Goal: Use online tool/utility: Utilize a website feature to perform a specific function

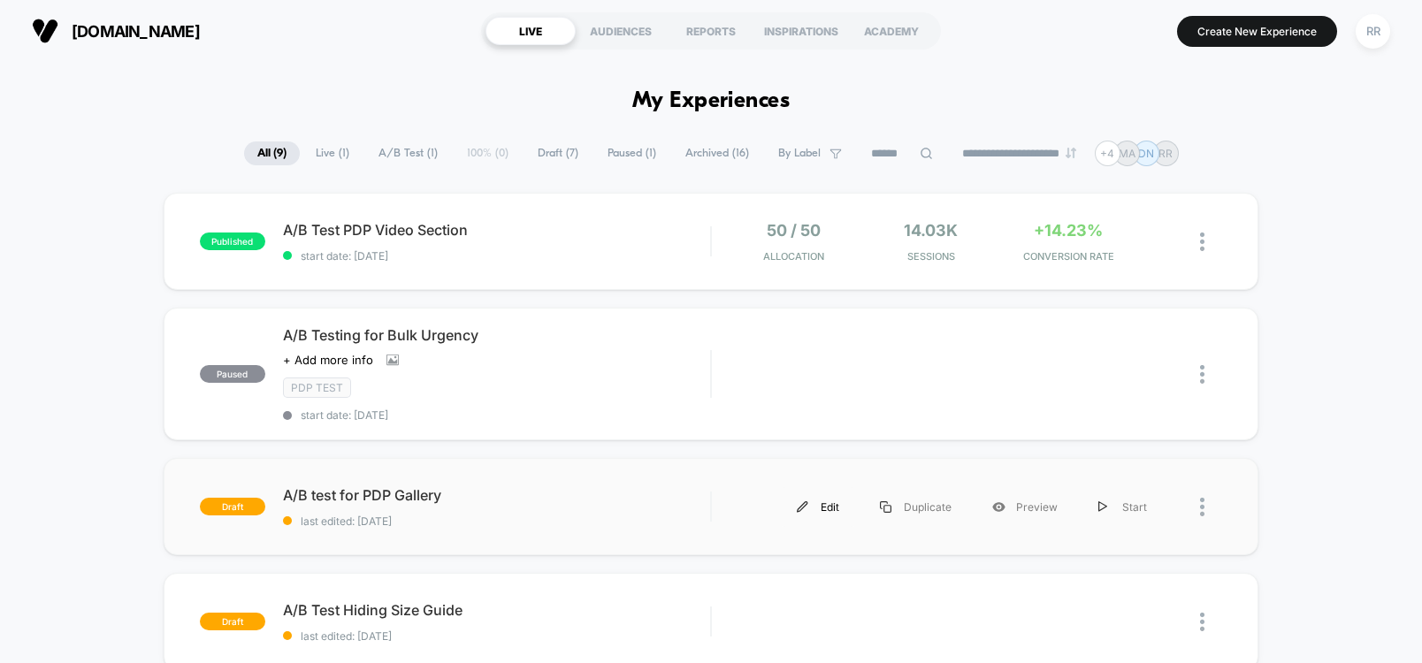
click at [836, 505] on div "Edit" at bounding box center [817, 507] width 83 height 40
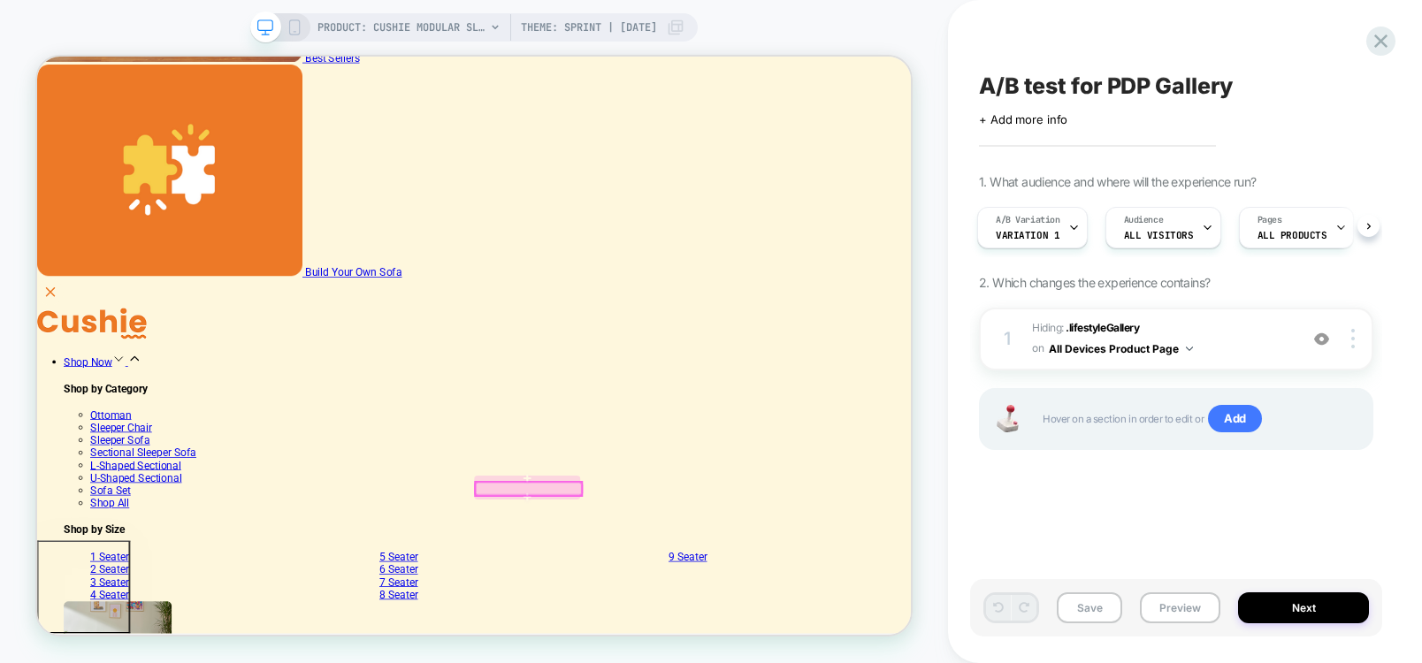
scroll to position [424, 0]
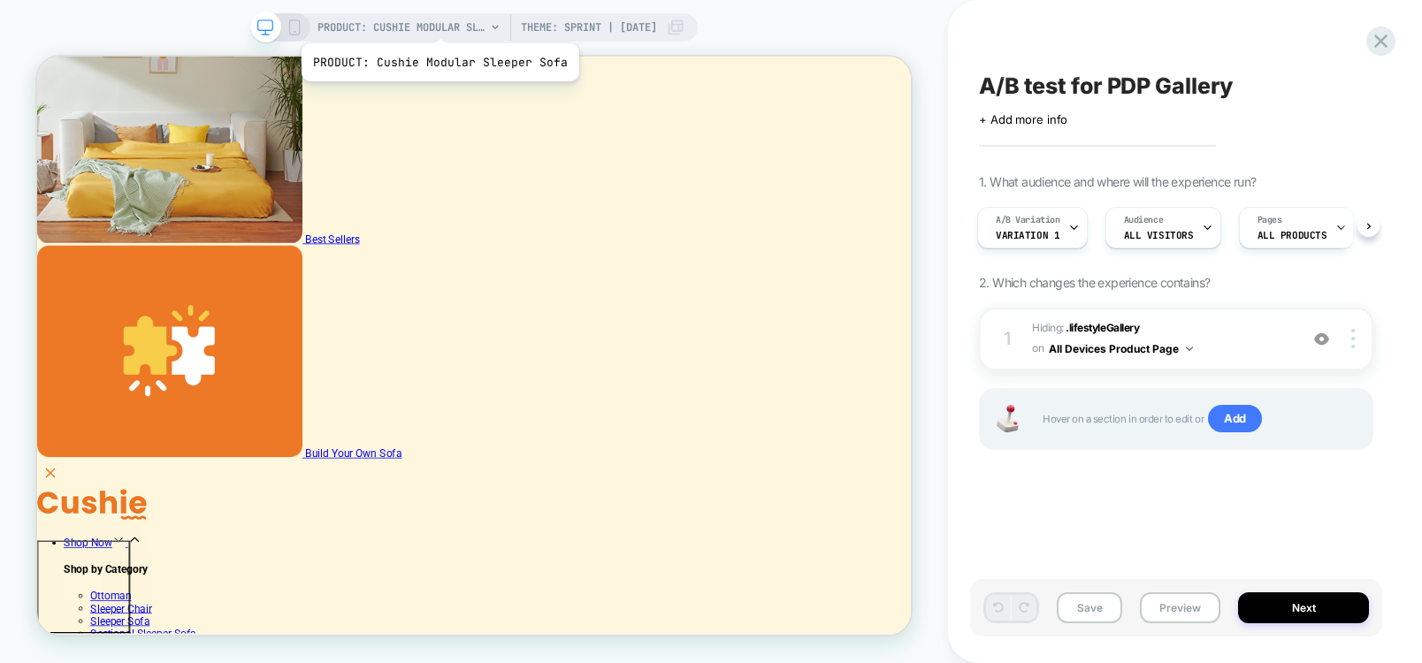
click at [437, 21] on span "PRODUCT: Cushie Modular Sleeper Sofa" at bounding box center [401, 27] width 168 height 28
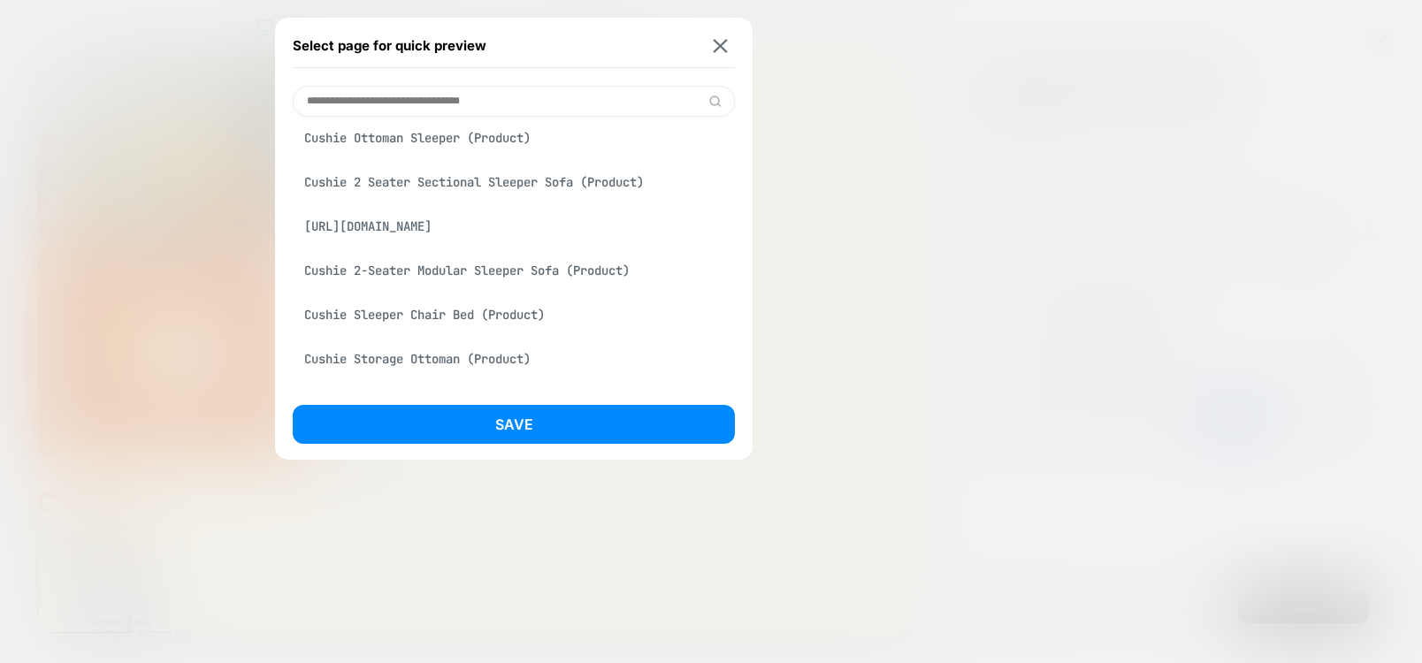
scroll to position [0, 0]
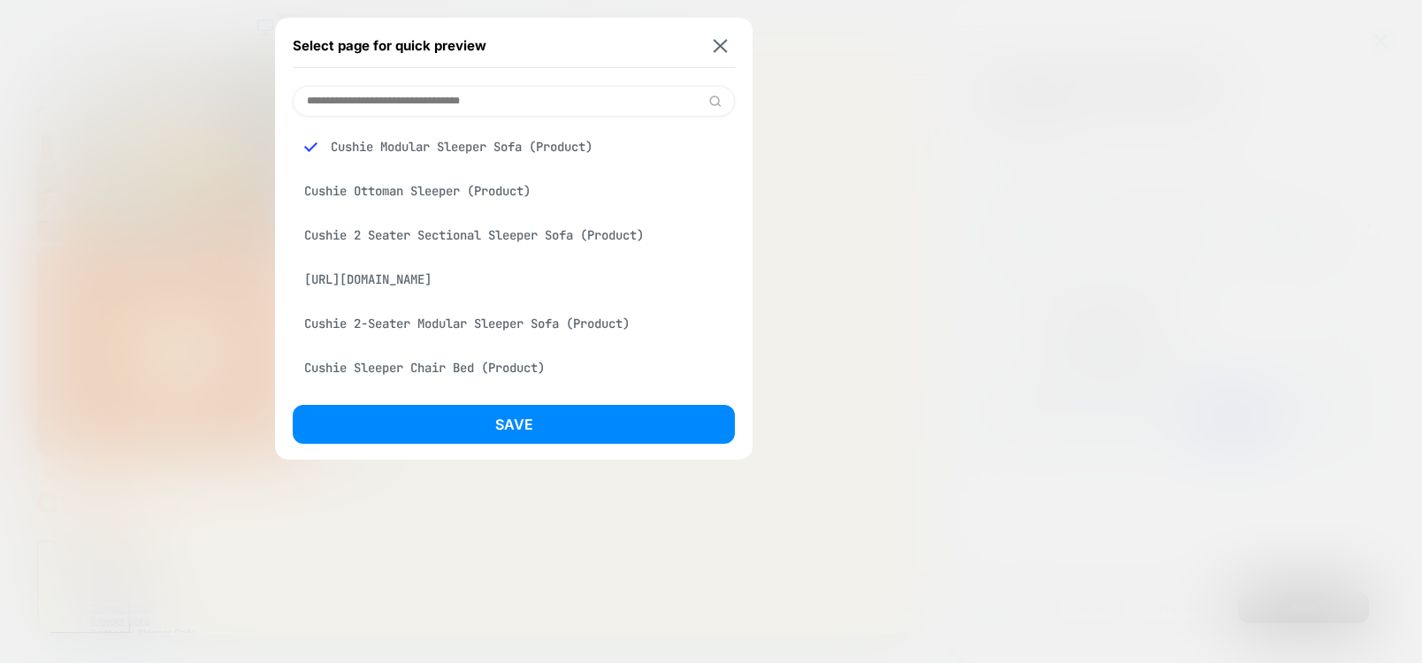
click at [547, 325] on div "Cushie 2-Seater Modular Sleeper Sofa (Product)" at bounding box center [514, 324] width 442 height 34
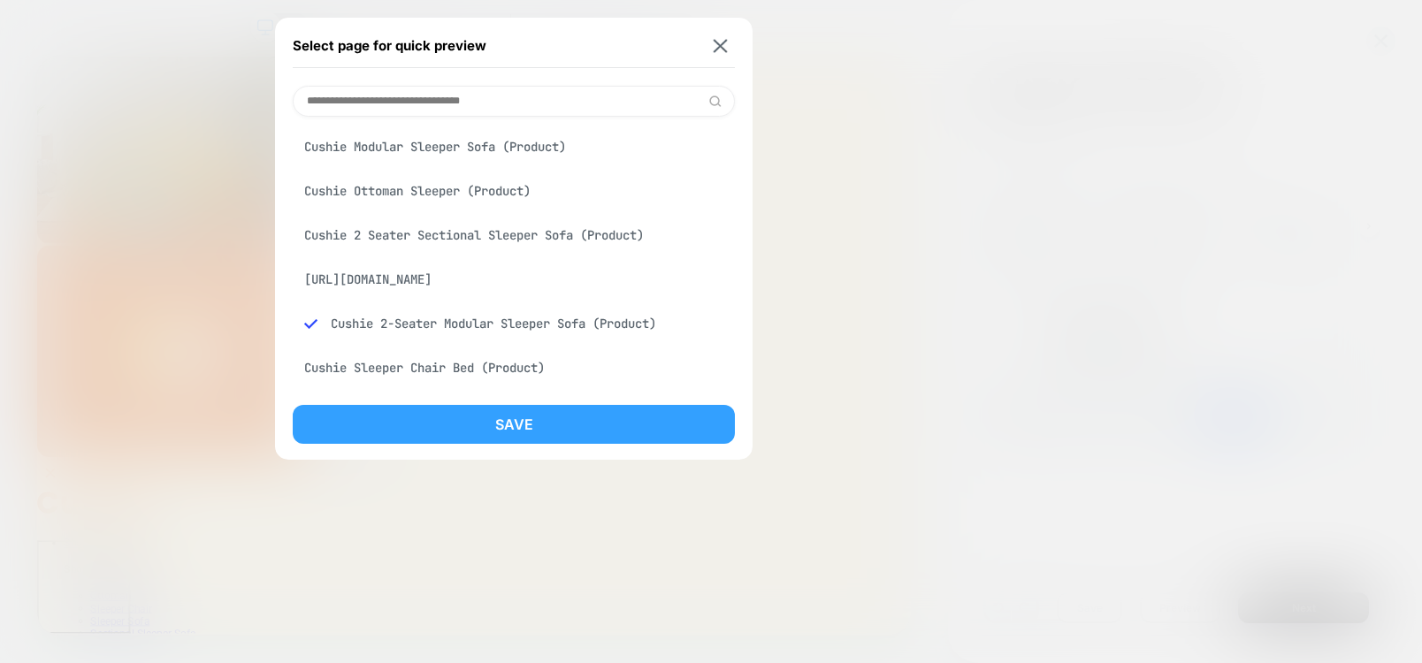
click at [534, 424] on button "Save" at bounding box center [514, 424] width 442 height 39
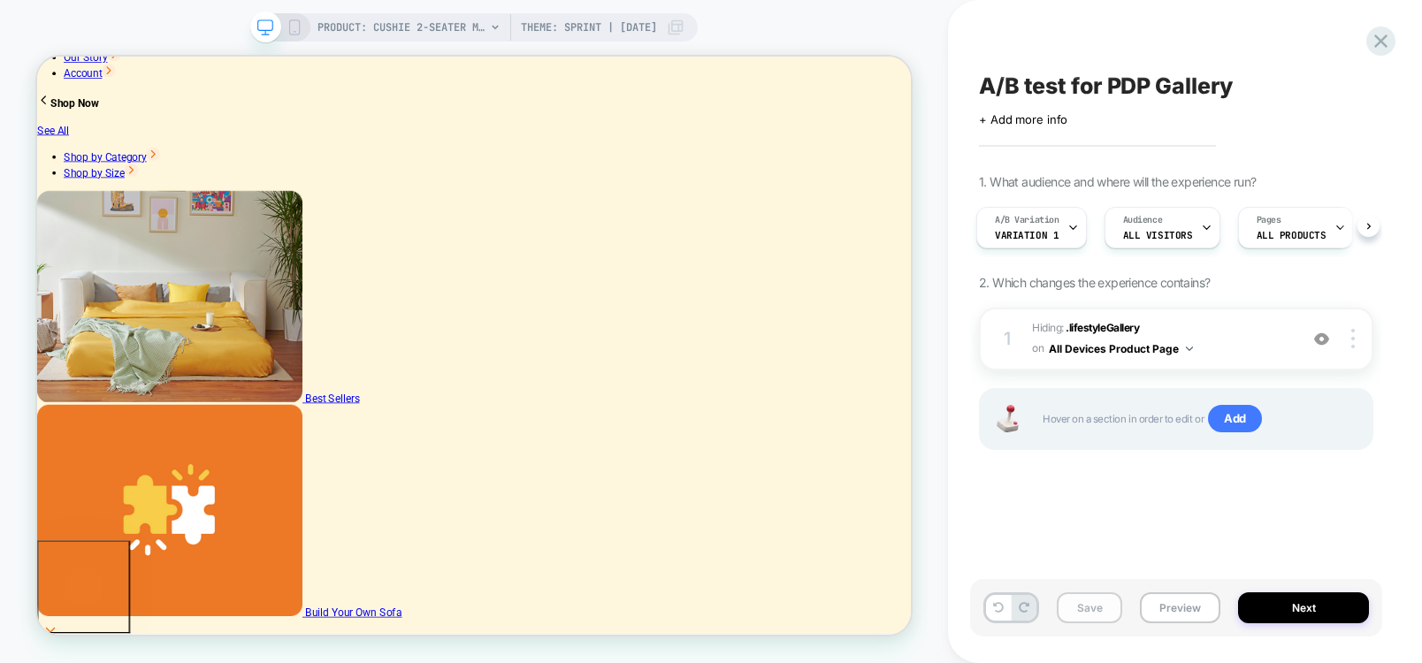
click at [1095, 610] on button "Save" at bounding box center [1089, 607] width 65 height 31
click at [1312, 614] on button "Next" at bounding box center [1303, 607] width 131 height 31
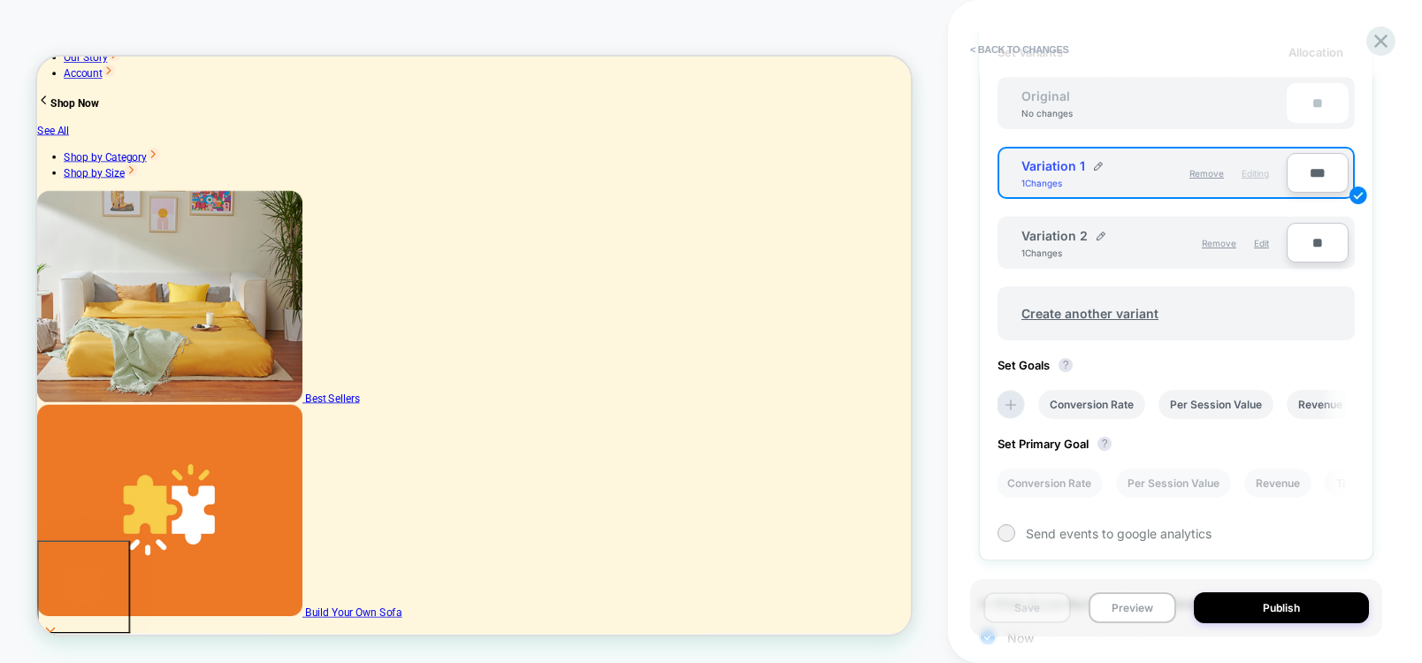
scroll to position [371, 0]
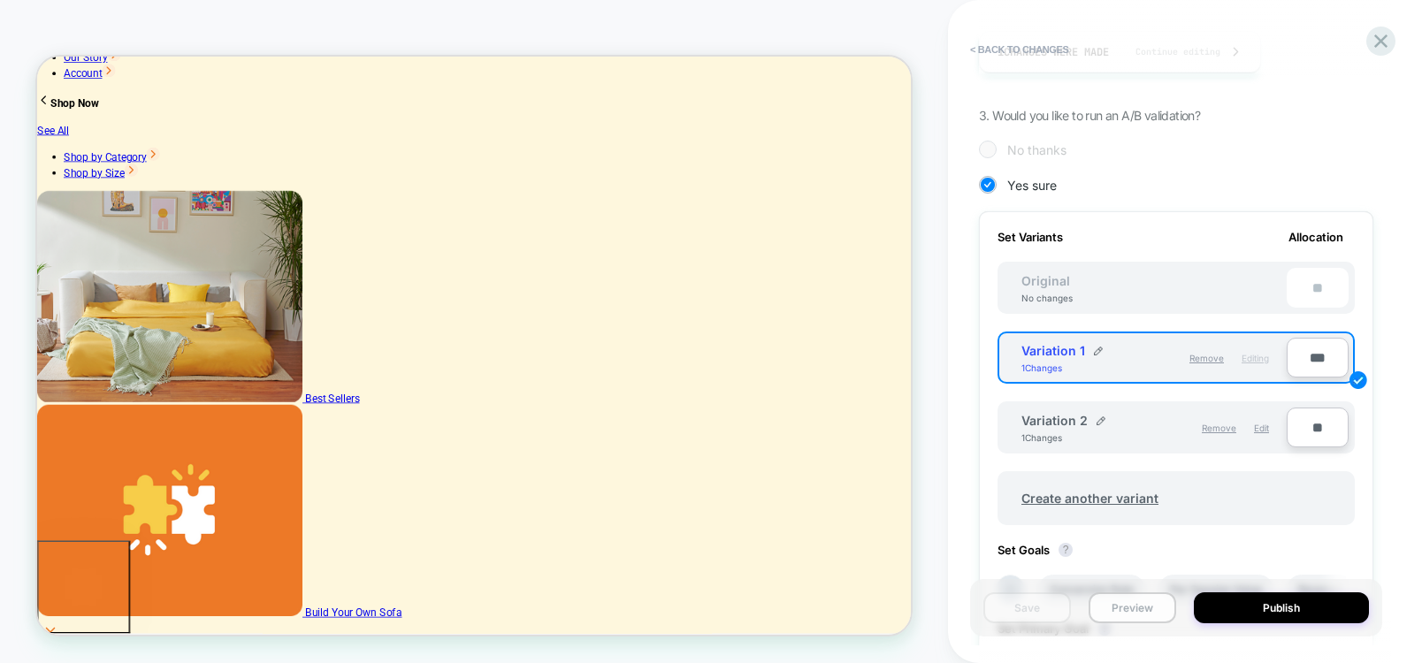
click at [1141, 618] on button "Preview" at bounding box center [1132, 607] width 88 height 31
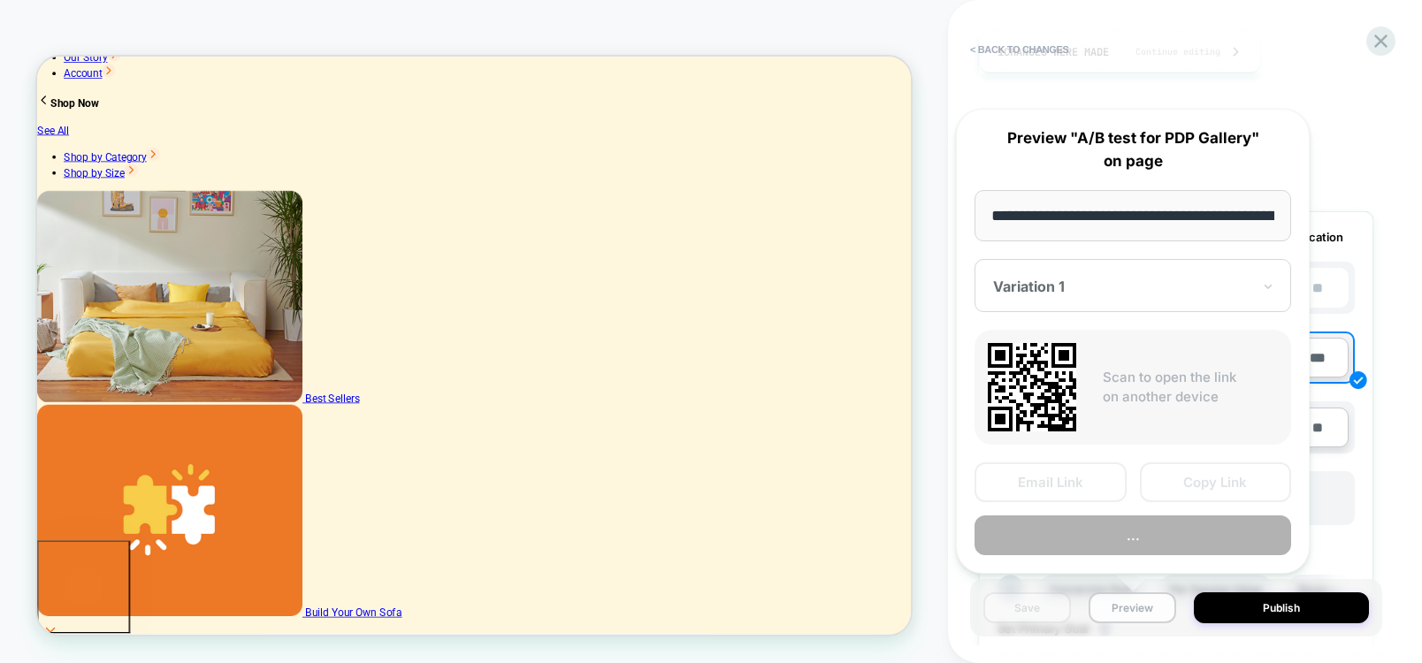
scroll to position [0, 512]
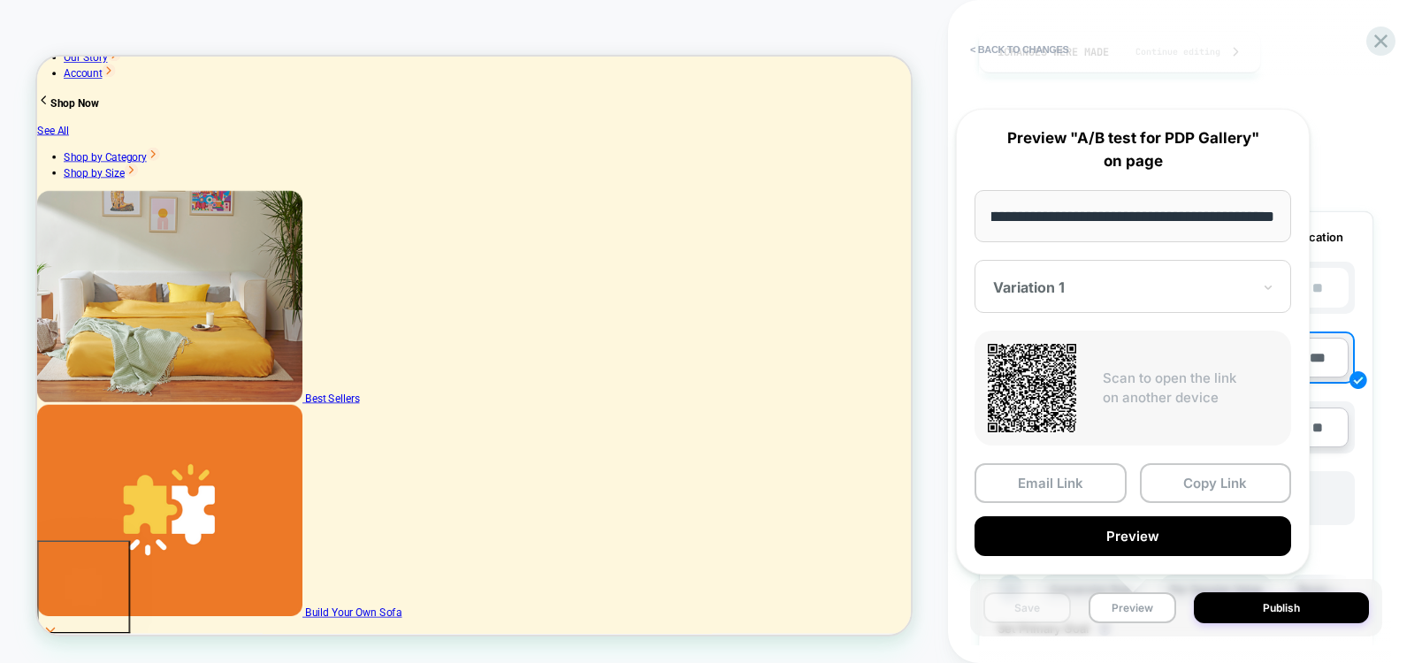
click at [1113, 211] on input "**********" at bounding box center [1132, 216] width 317 height 52
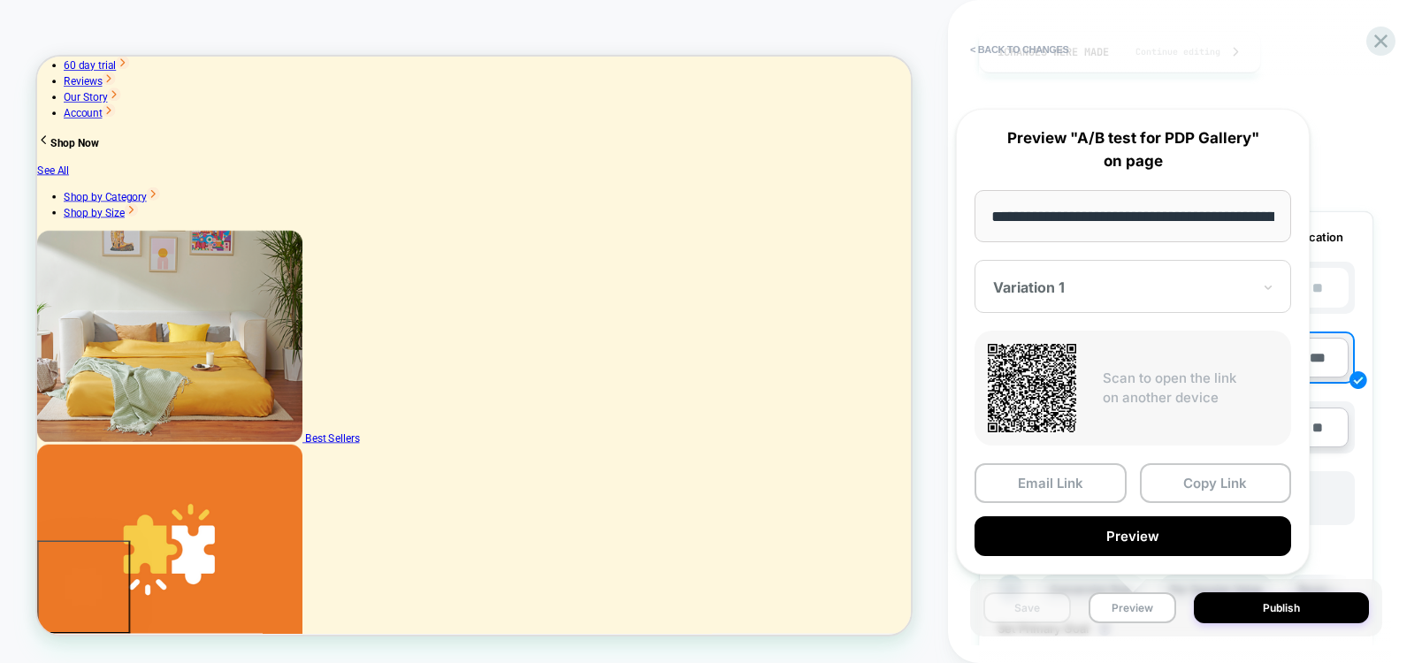
scroll to position [106, 0]
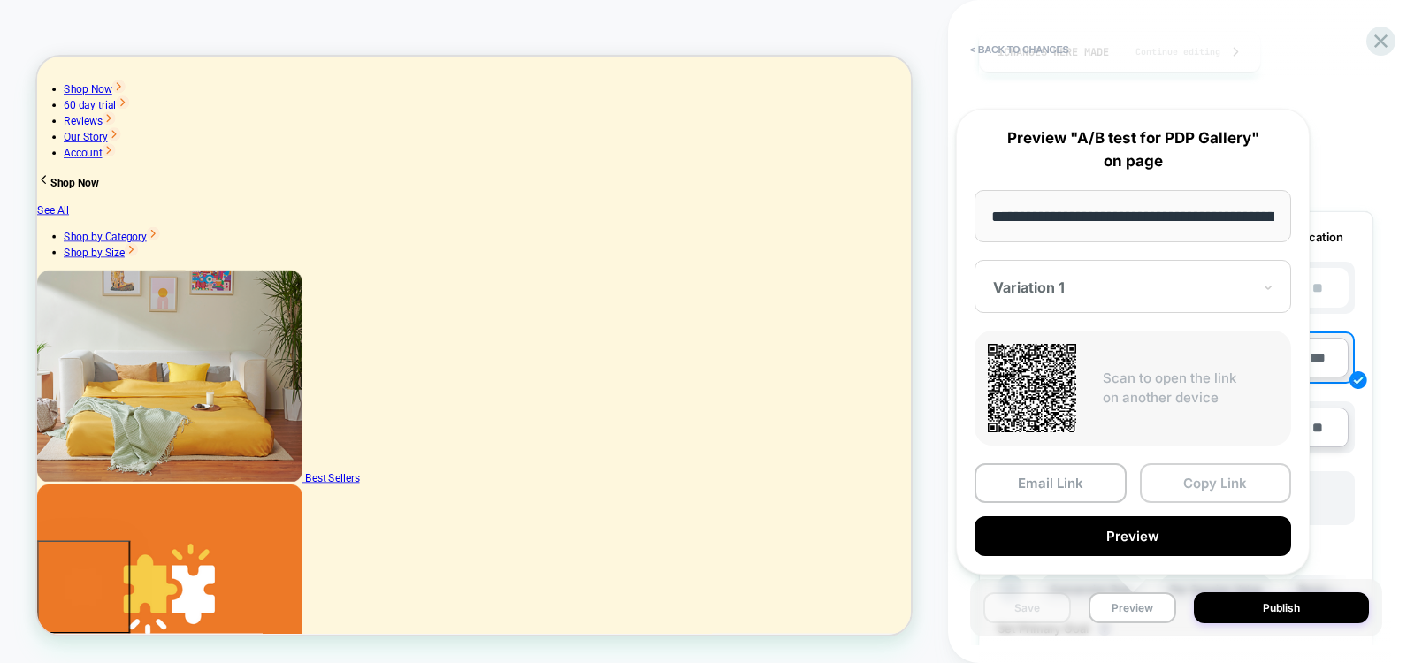
click at [1187, 481] on button "Copy Link" at bounding box center [1216, 483] width 152 height 40
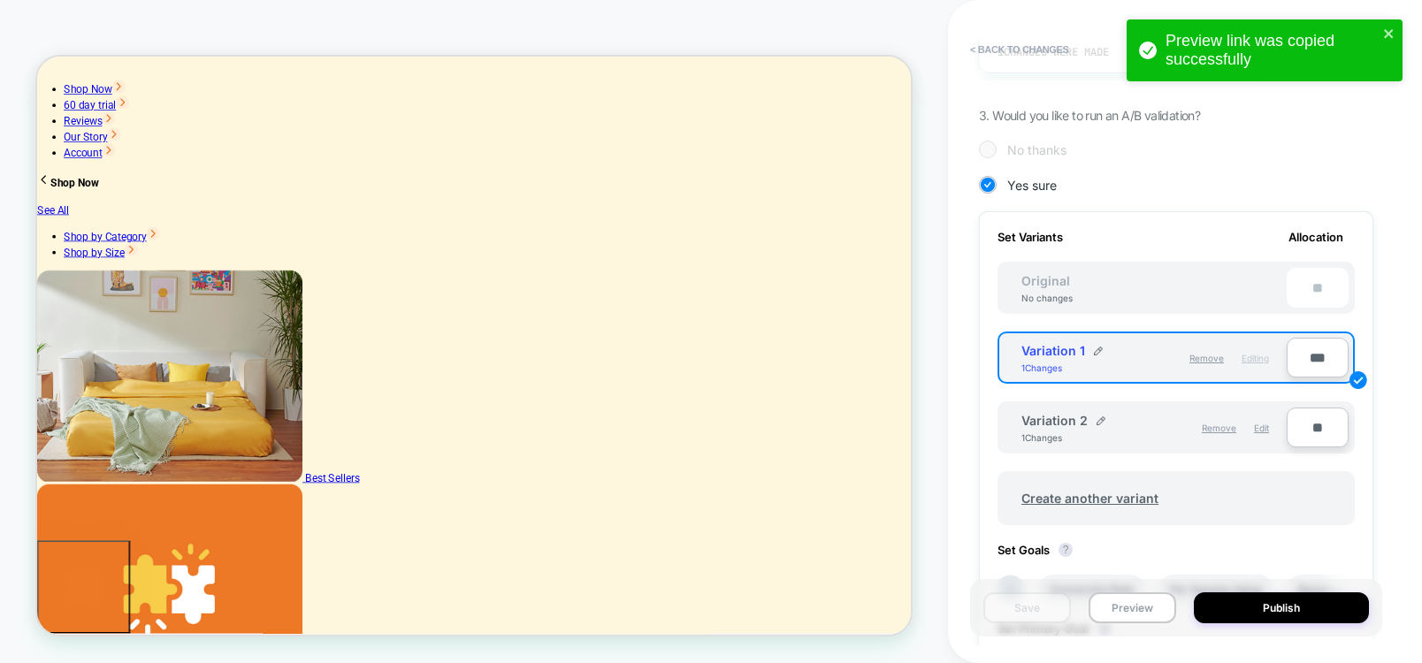
click at [1150, 432] on div "Variation 2 1 Changes" at bounding box center [1087, 428] width 133 height 30
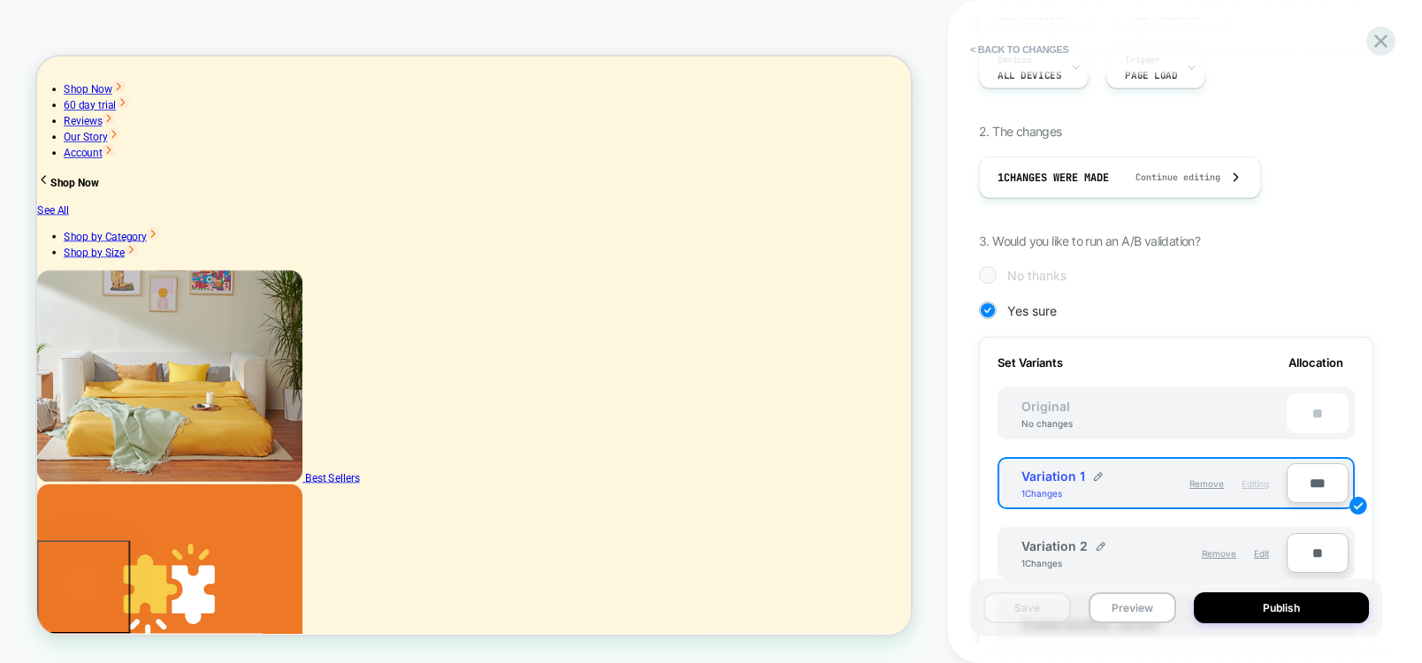
scroll to position [53, 0]
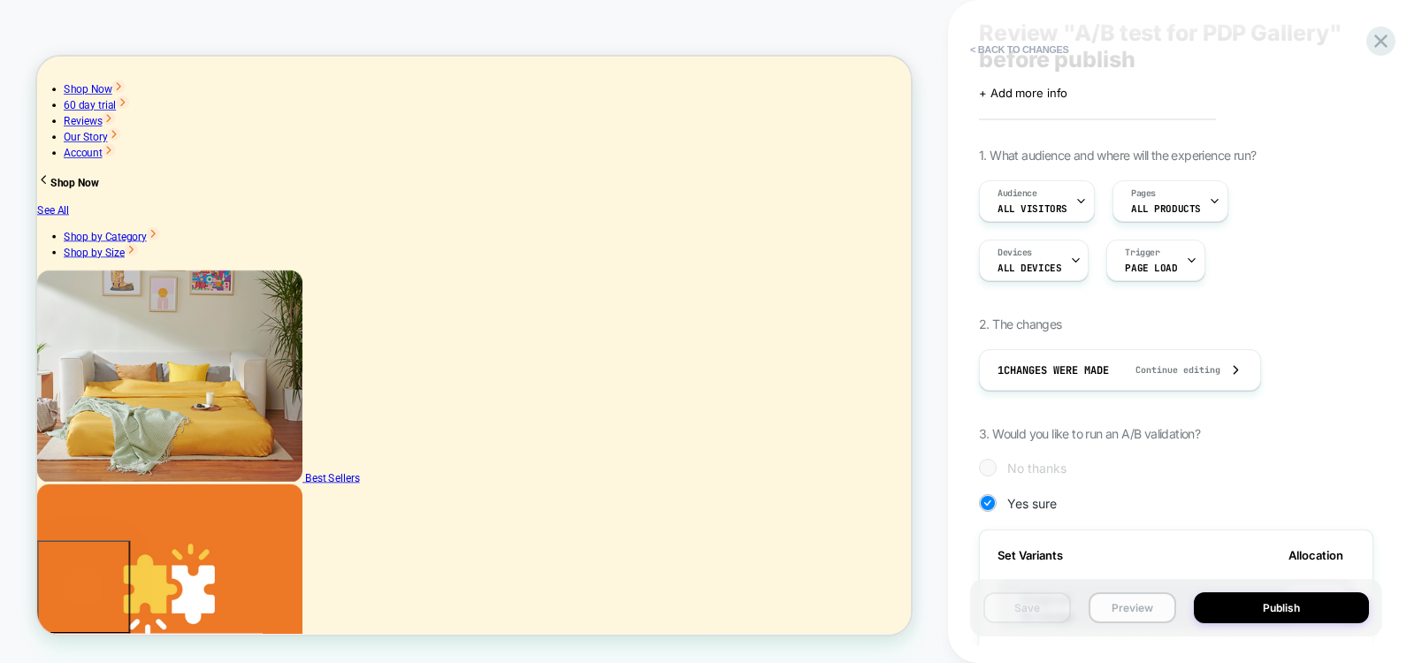
click at [1115, 608] on button "Preview" at bounding box center [1132, 607] width 88 height 31
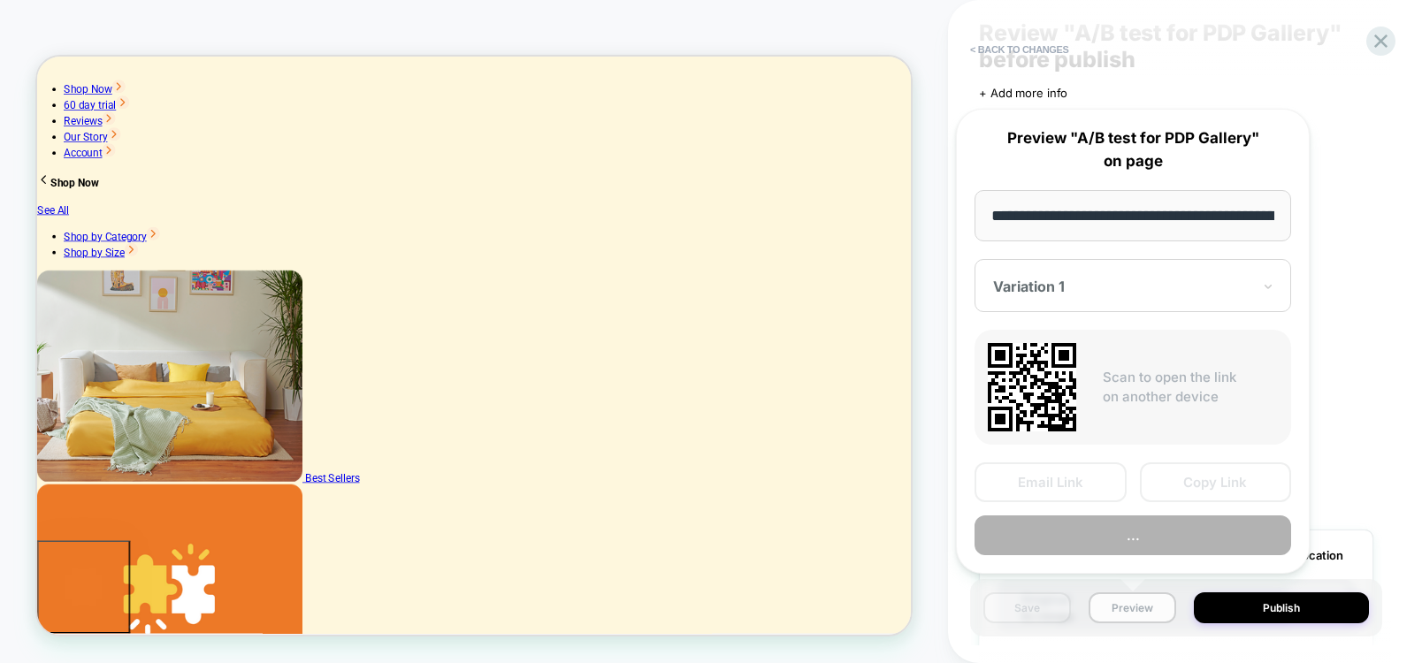
scroll to position [0, 512]
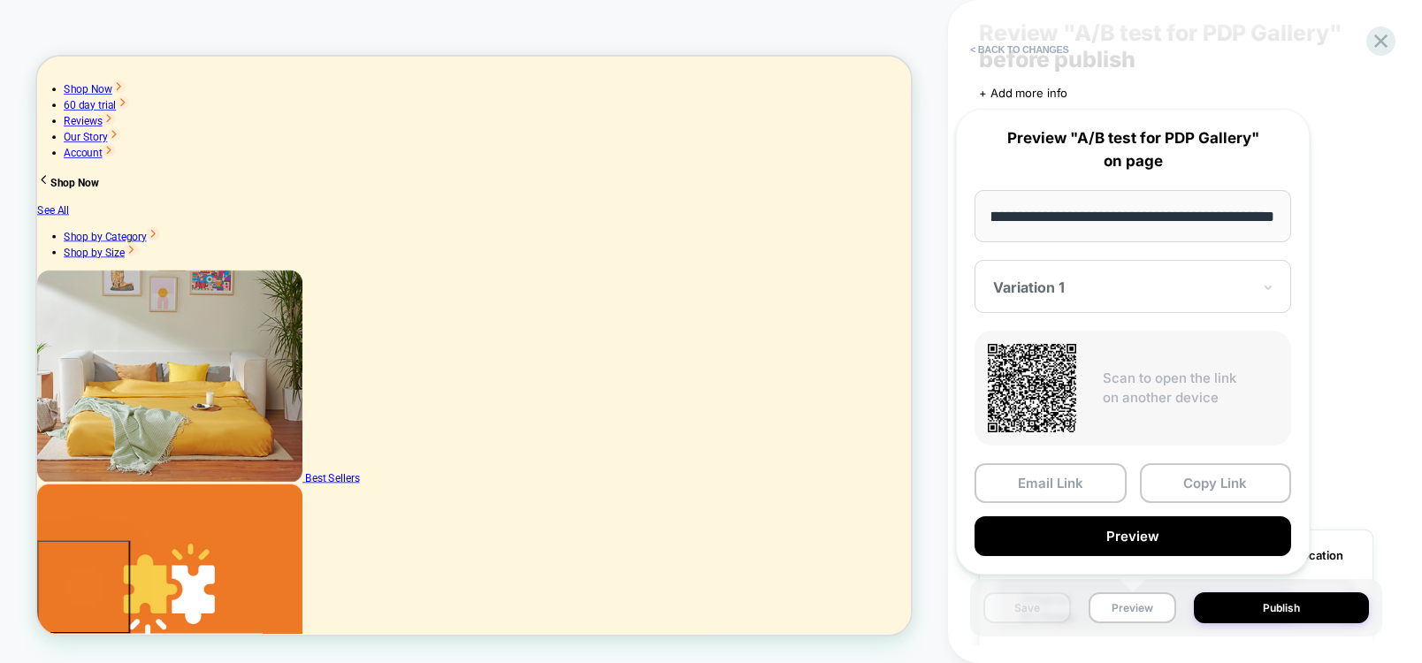
click at [1206, 284] on div at bounding box center [1122, 288] width 258 height 18
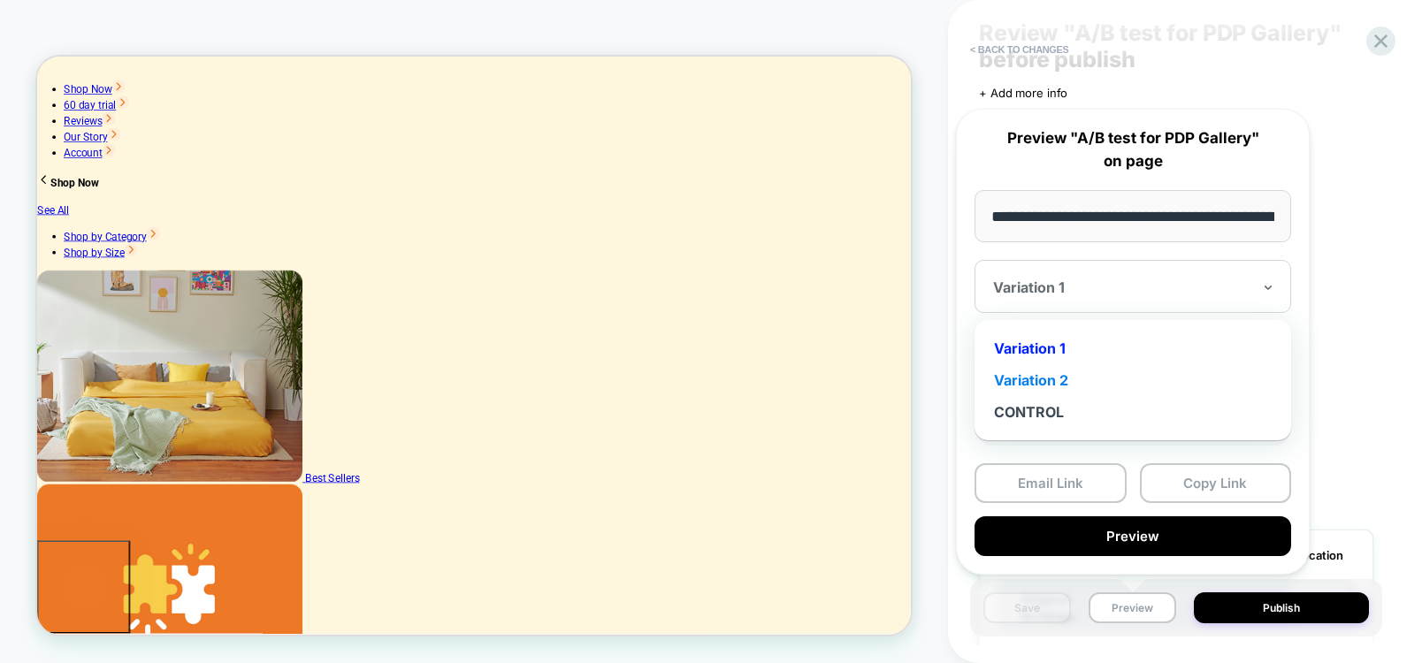
click at [1077, 377] on div "Variation 2" at bounding box center [1132, 380] width 299 height 32
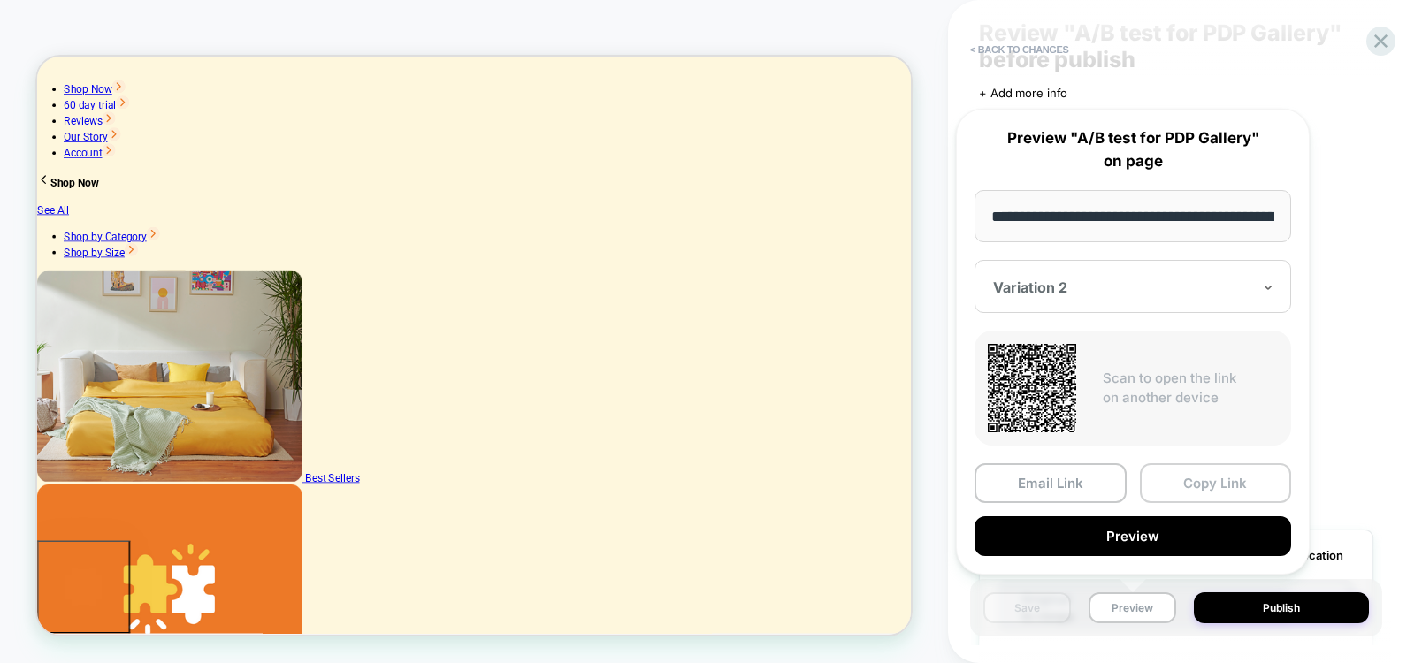
click at [1202, 483] on button "Copy Link" at bounding box center [1216, 483] width 152 height 40
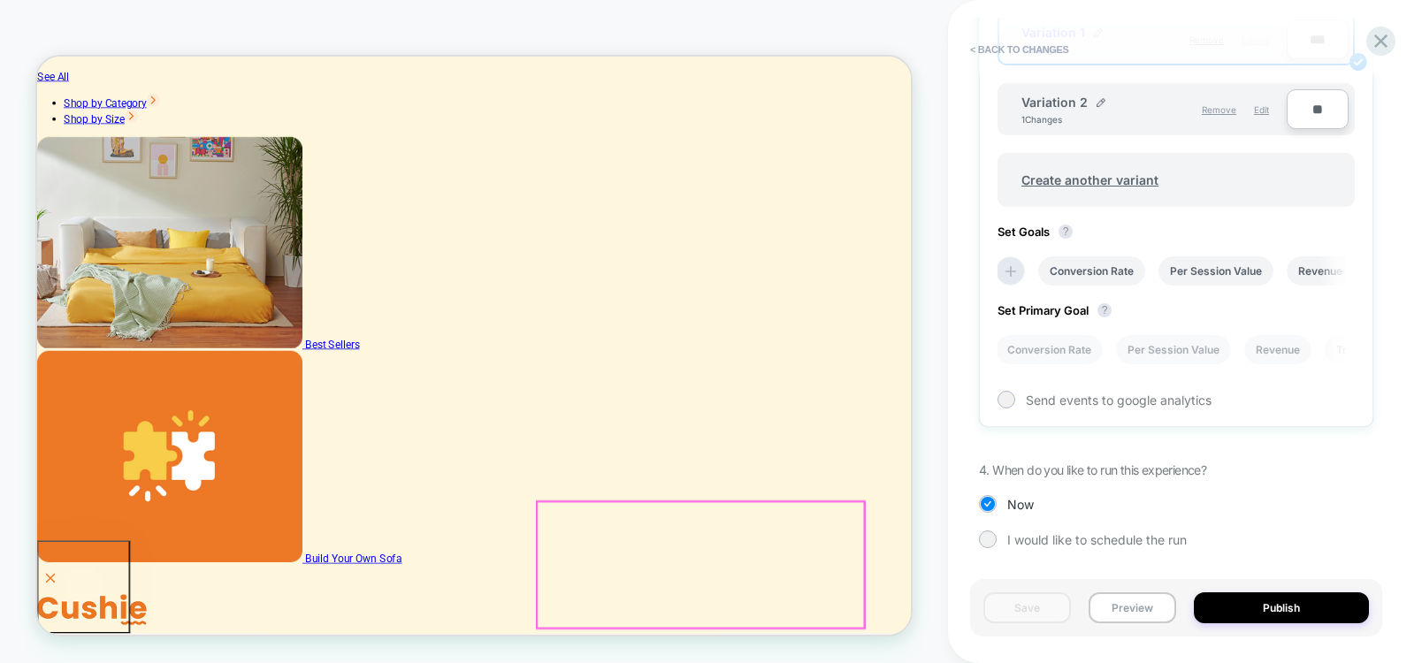
scroll to position [106, 0]
